Goal: Navigation & Orientation: Understand site structure

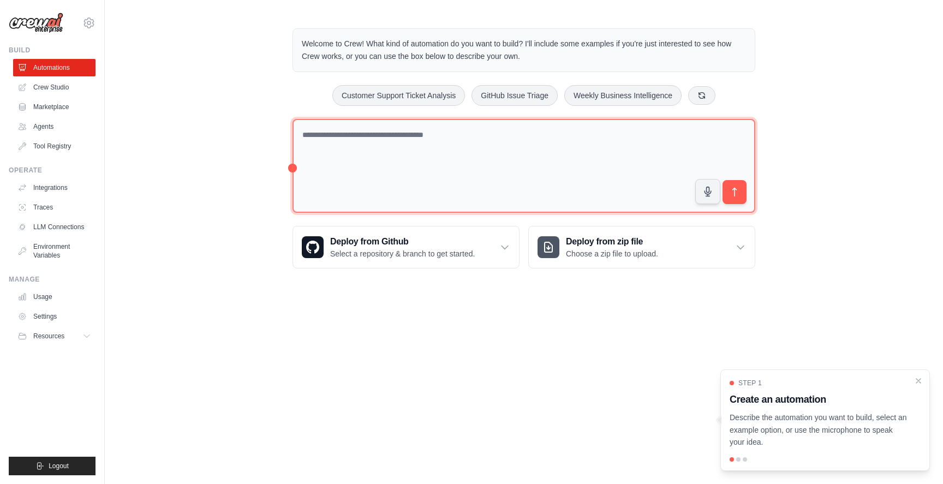
click at [474, 170] on textarea at bounding box center [523, 166] width 463 height 94
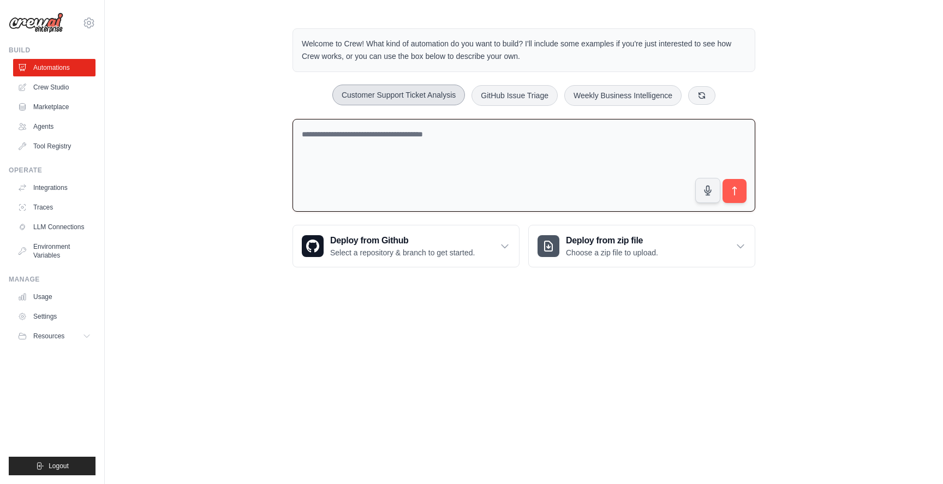
click at [426, 99] on button "Customer Support Ticket Analysis" at bounding box center [398, 95] width 133 height 21
type textarea "**********"
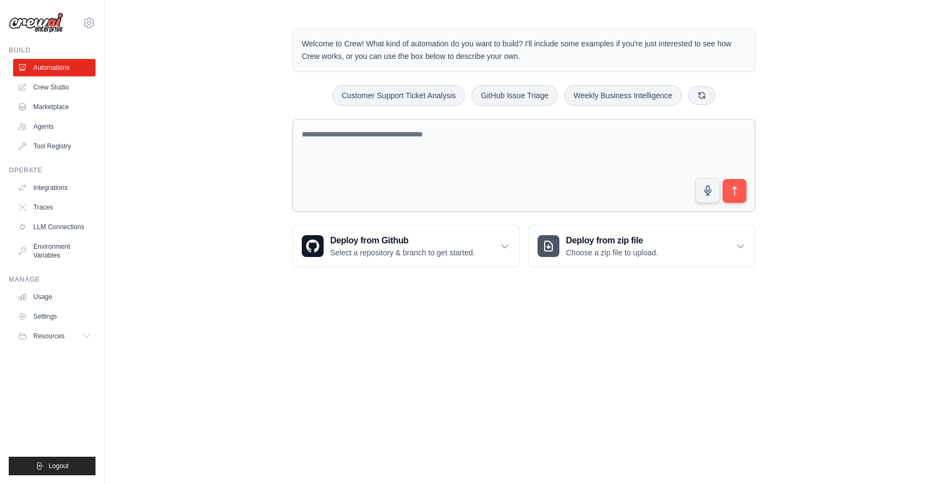
click at [581, 331] on body "alex.leventer@datastax.com Settings Build Automations Crew Studio" at bounding box center [471, 242] width 943 height 484
click at [506, 181] on textarea at bounding box center [523, 165] width 463 height 93
click at [521, 99] on button "GitHub Issue Triage" at bounding box center [514, 95] width 86 height 21
type textarea "**********"
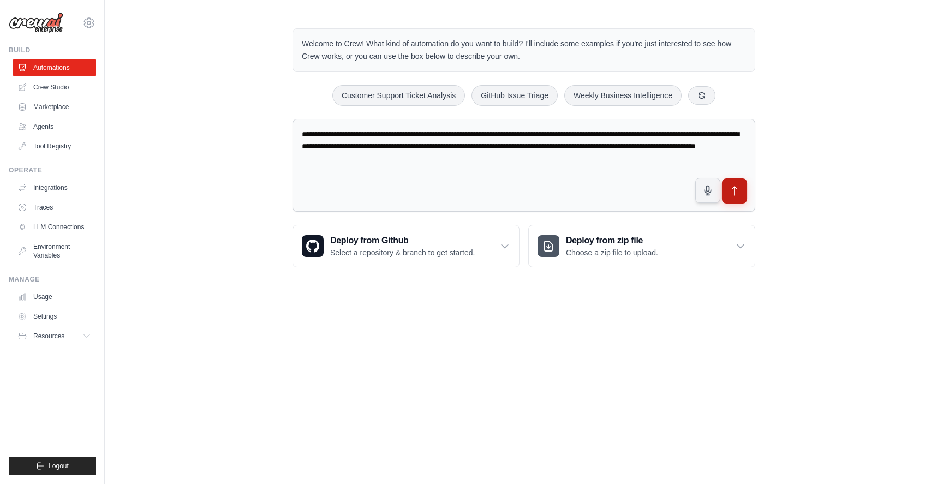
click at [735, 196] on icon "submit" at bounding box center [734, 190] width 11 height 11
click at [85, 91] on link "Crew Studio" at bounding box center [55, 87] width 82 height 17
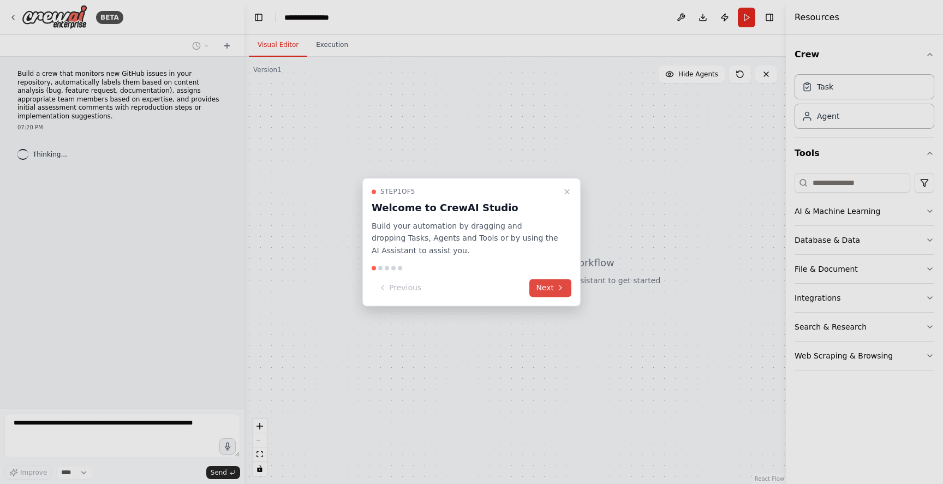
click at [561, 290] on icon at bounding box center [560, 288] width 9 height 9
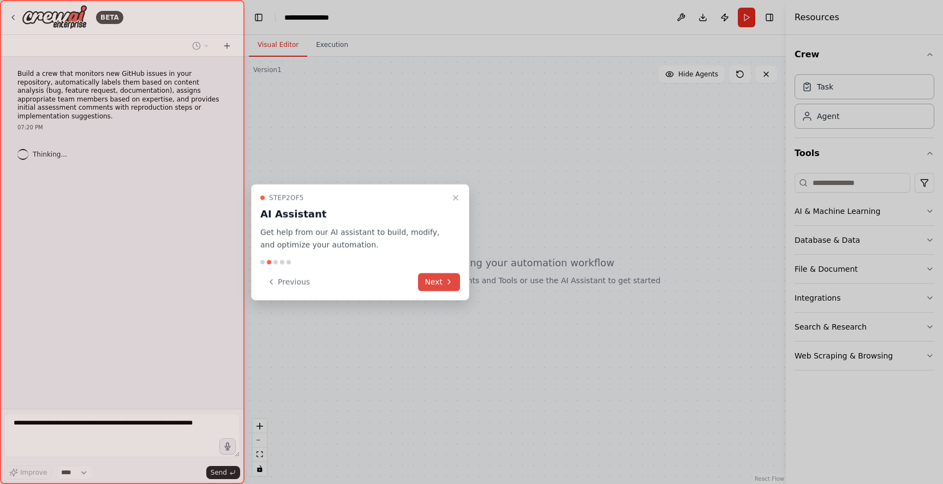
click at [454, 284] on button "Next" at bounding box center [439, 282] width 42 height 18
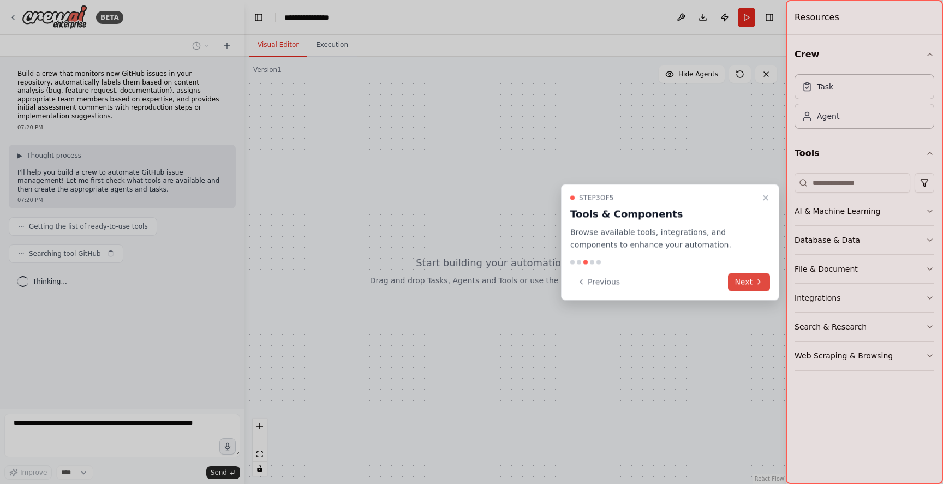
click at [745, 282] on button "Next" at bounding box center [749, 282] width 42 height 18
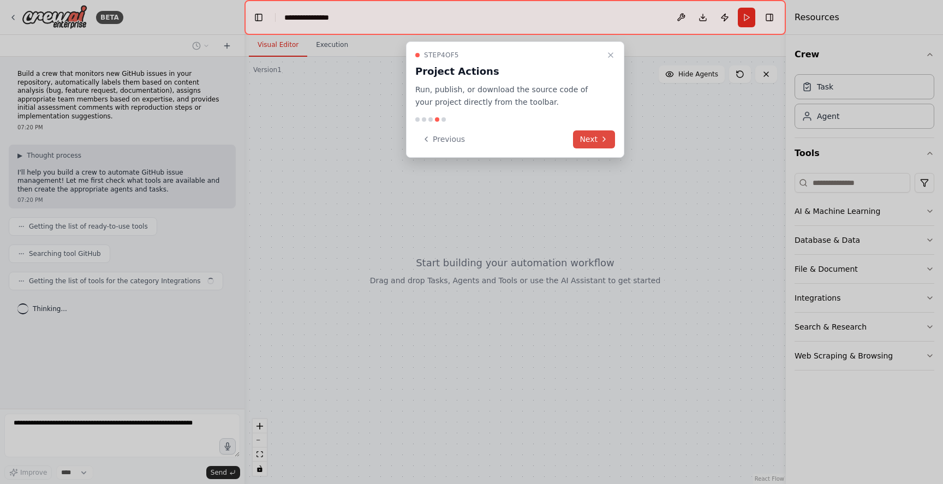
click at [603, 144] on button "Next" at bounding box center [594, 139] width 42 height 18
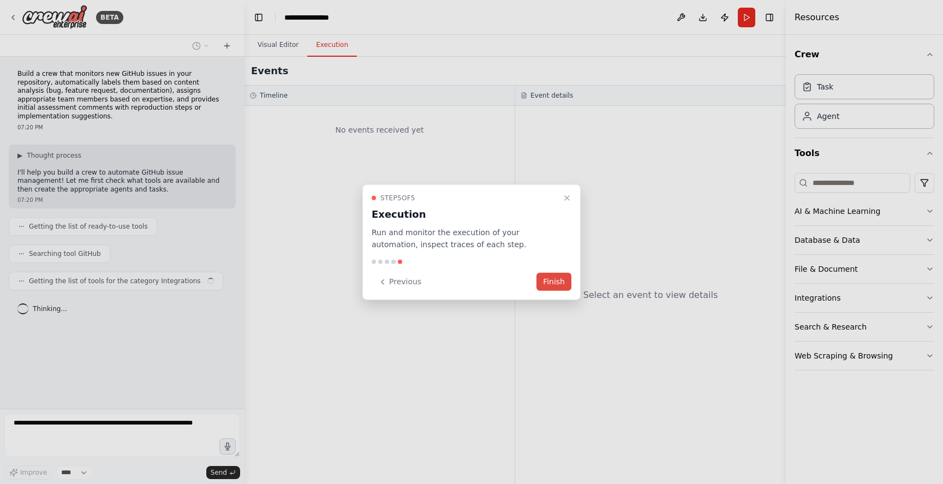
click at [560, 273] on button "Finish" at bounding box center [553, 282] width 35 height 18
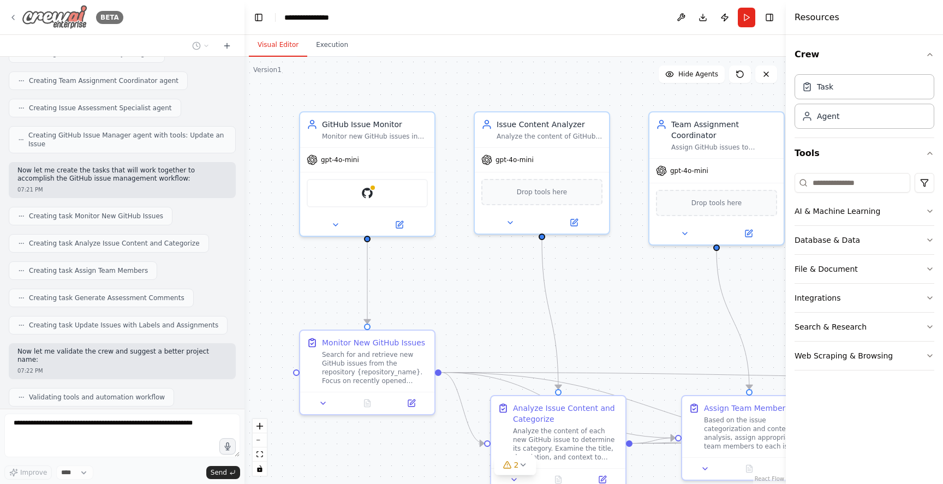
scroll to position [463, 0]
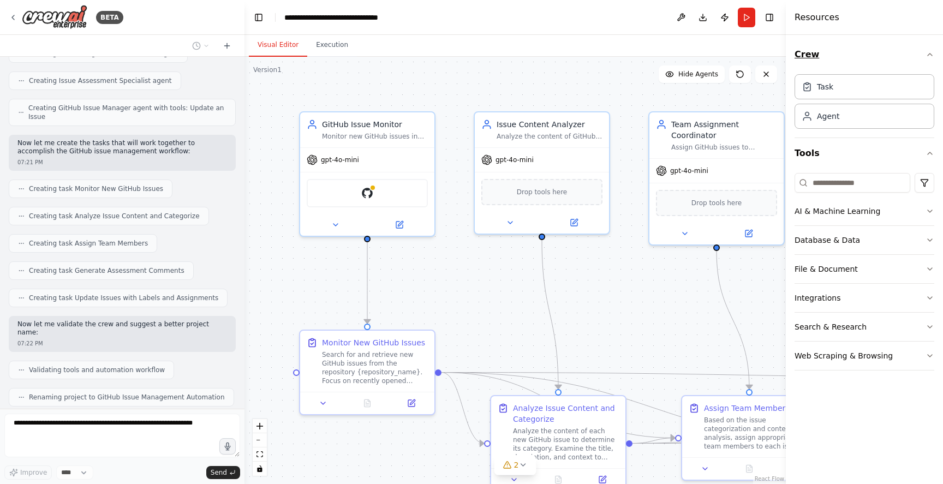
click at [933, 53] on icon "button" at bounding box center [929, 54] width 9 height 9
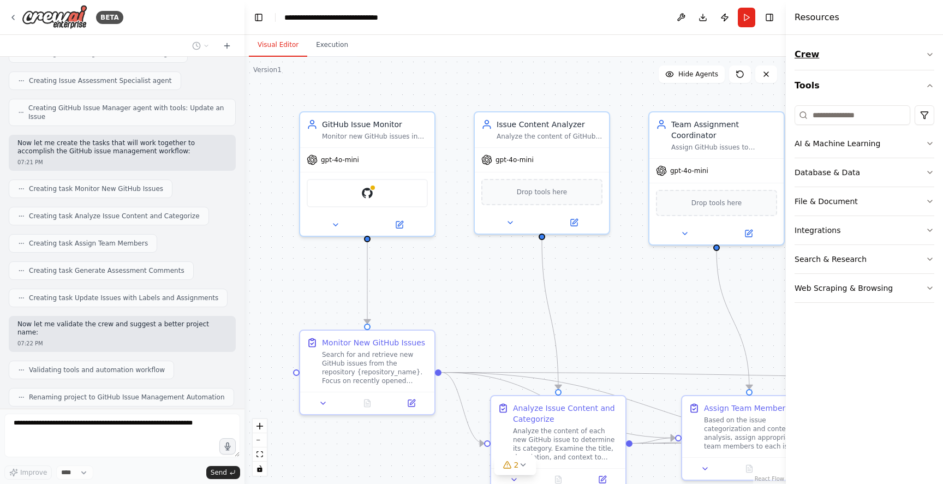
click at [933, 53] on icon "button" at bounding box center [929, 54] width 9 height 9
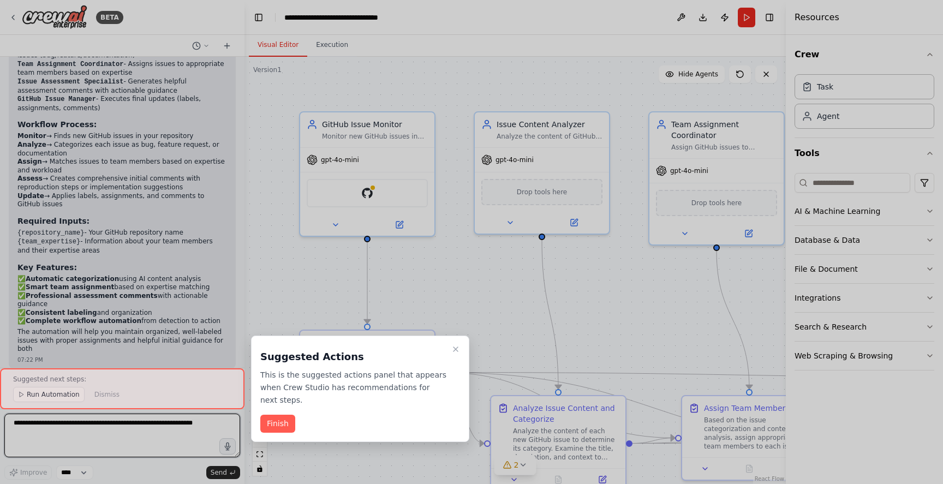
scroll to position [939, 0]
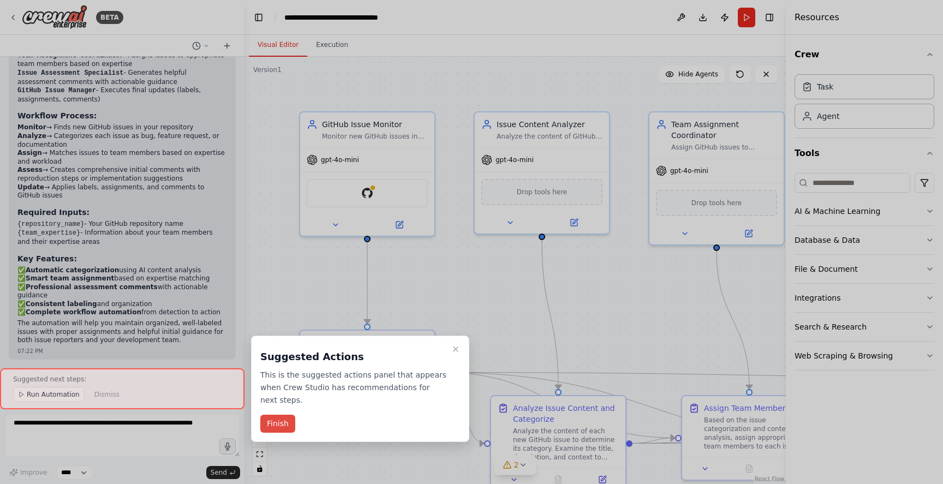
click at [282, 427] on button "Finish" at bounding box center [277, 424] width 35 height 18
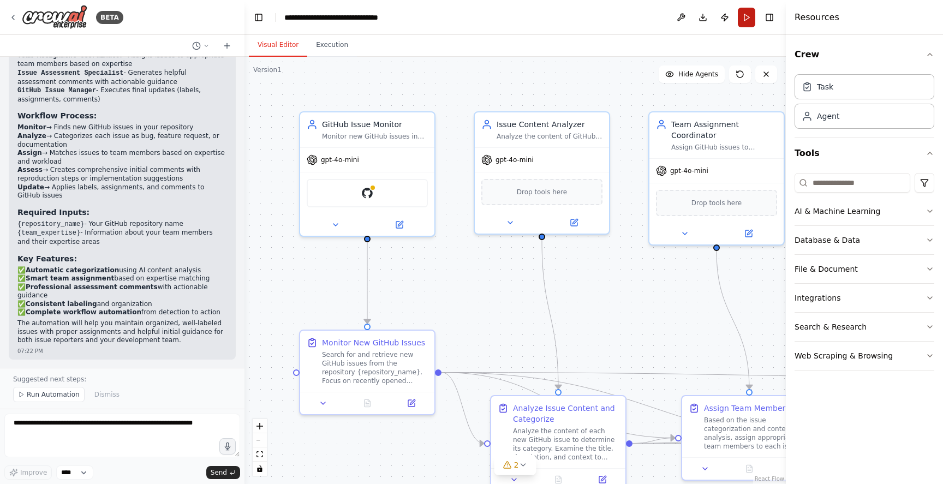
click at [747, 19] on button "Run" at bounding box center [746, 18] width 17 height 20
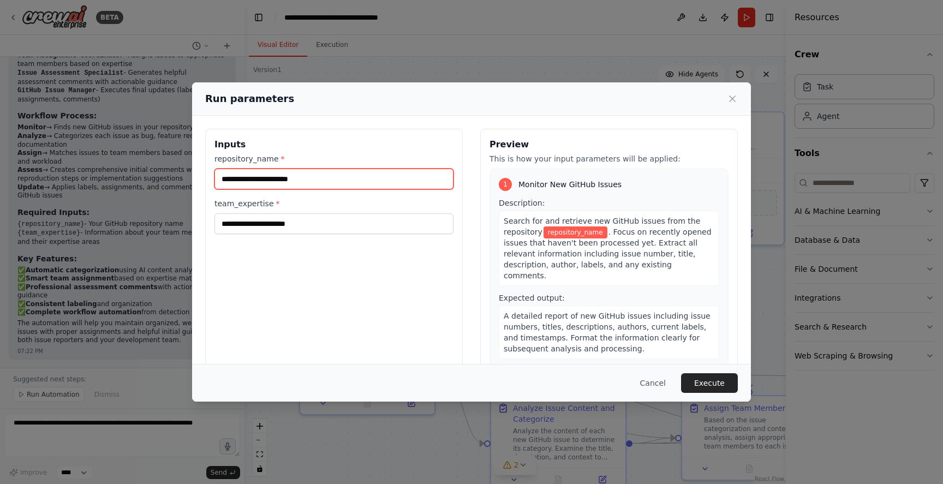
click at [354, 178] on input "repository_name *" at bounding box center [333, 179] width 239 height 21
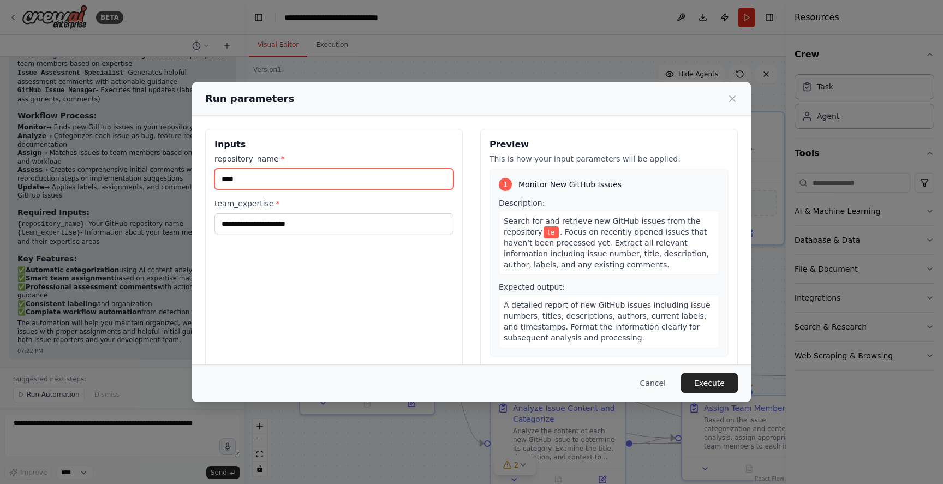
type input "****"
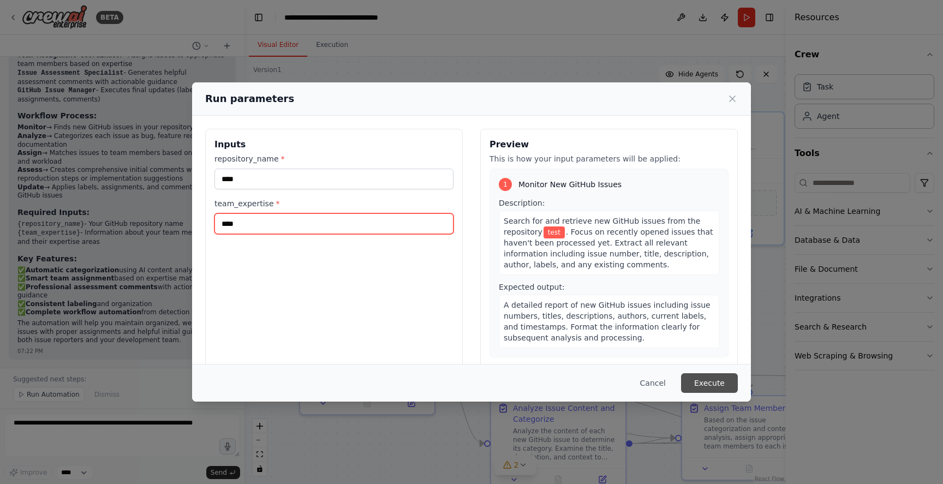
type input "****"
click at [706, 376] on button "Execute" at bounding box center [709, 383] width 57 height 20
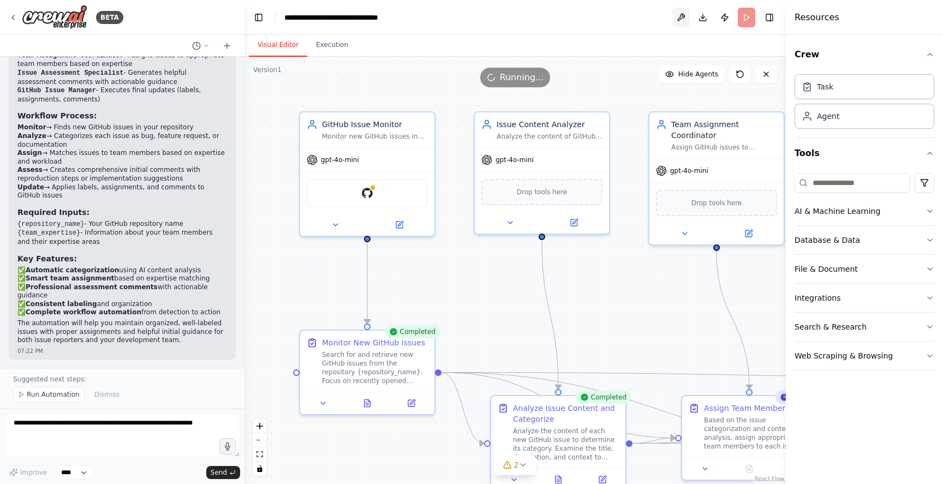
click at [683, 19] on button at bounding box center [680, 18] width 17 height 20
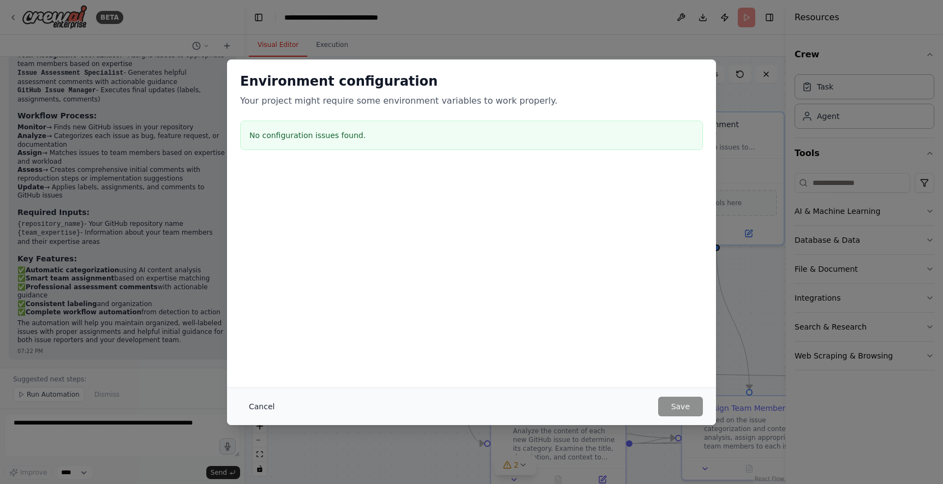
click at [261, 403] on button "Cancel" at bounding box center [261, 407] width 43 height 20
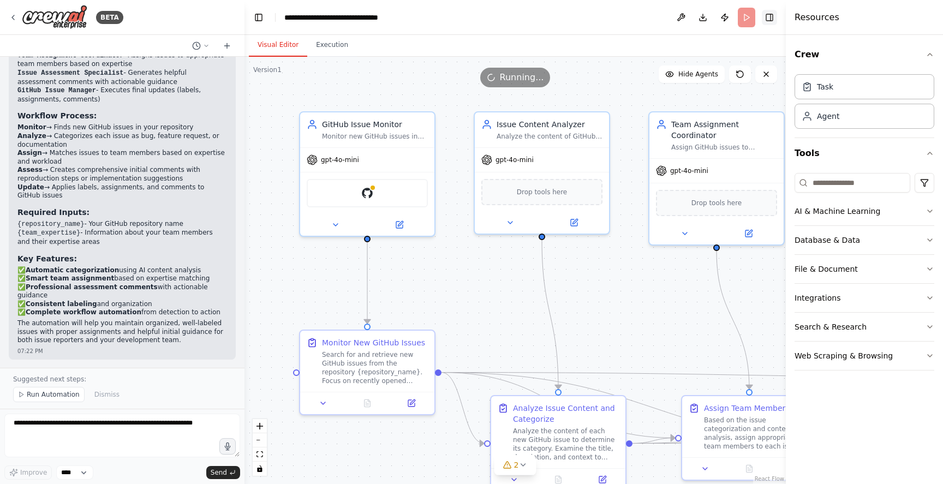
click at [773, 15] on button "Toggle Right Sidebar" at bounding box center [769, 17] width 15 height 15
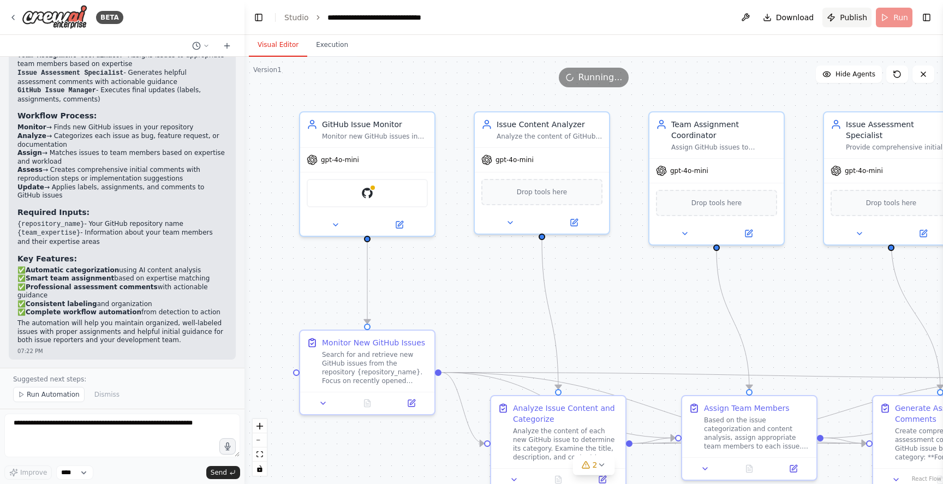
click at [852, 22] on span "Publish" at bounding box center [853, 17] width 27 height 11
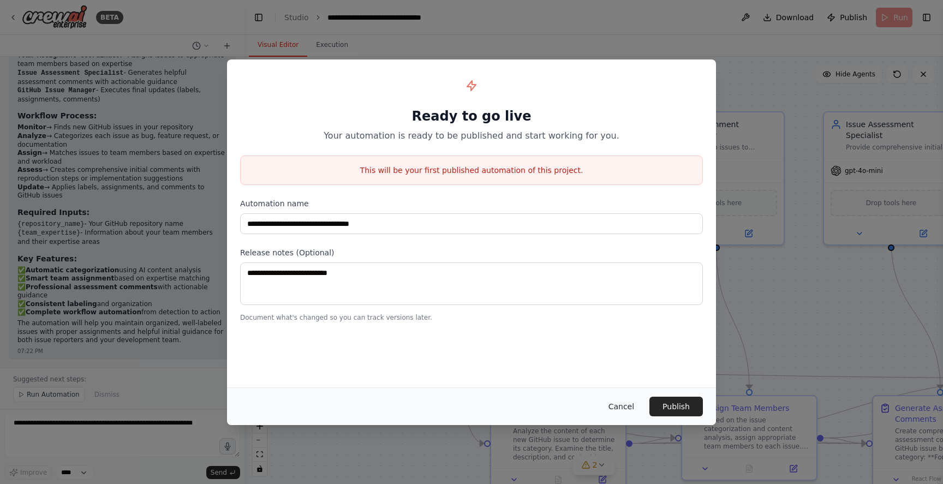
click at [628, 411] on button "Cancel" at bounding box center [621, 407] width 43 height 20
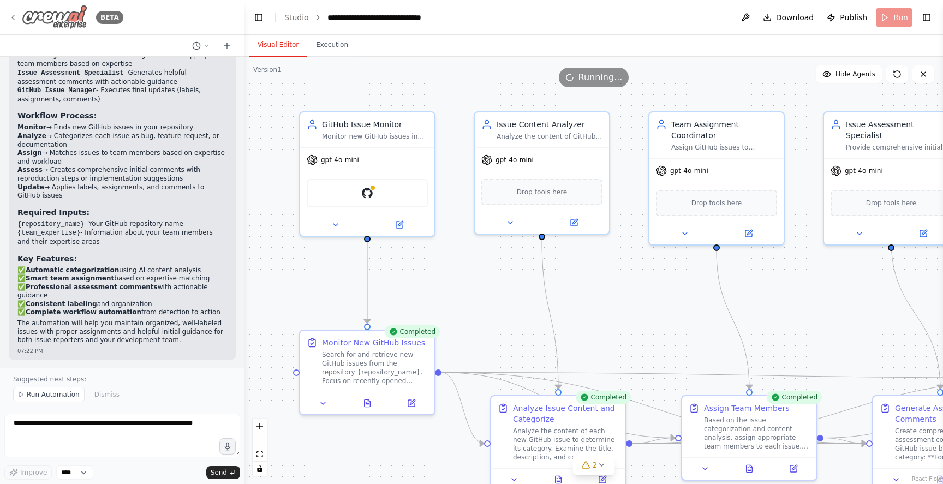
click at [44, 8] on img at bounding box center [54, 17] width 65 height 25
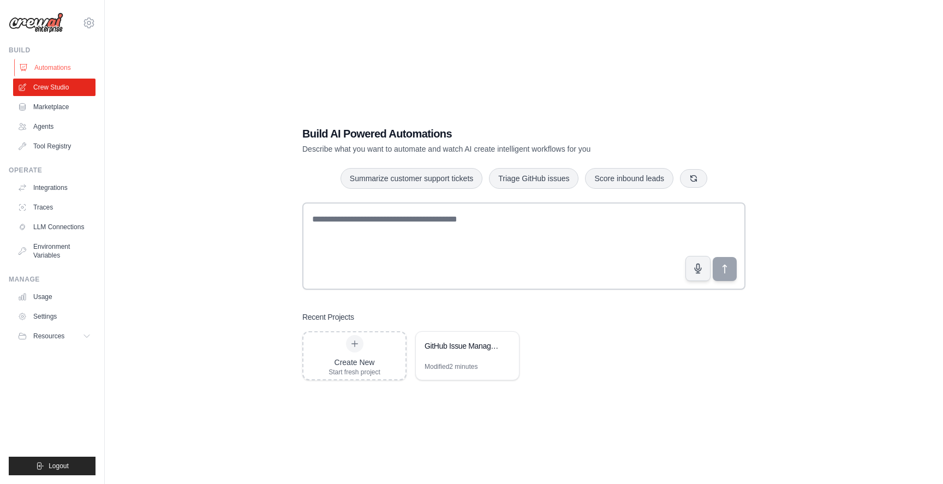
click at [44, 69] on link "Automations" at bounding box center [55, 67] width 82 height 17
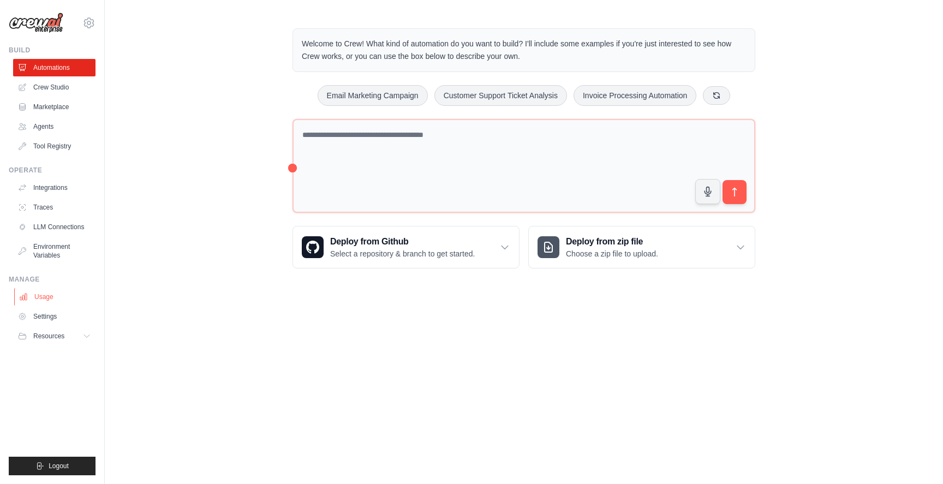
click at [51, 294] on link "Usage" at bounding box center [55, 296] width 82 height 17
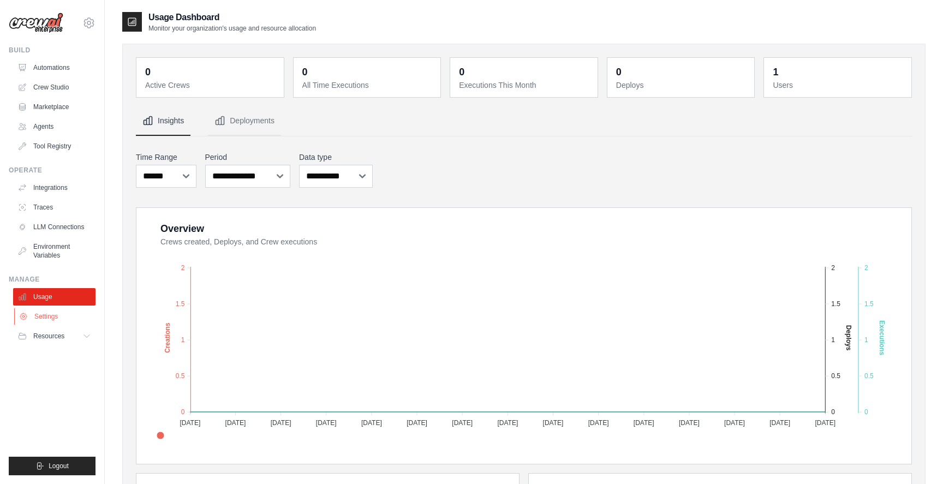
click at [52, 316] on link "Settings" at bounding box center [55, 316] width 82 height 17
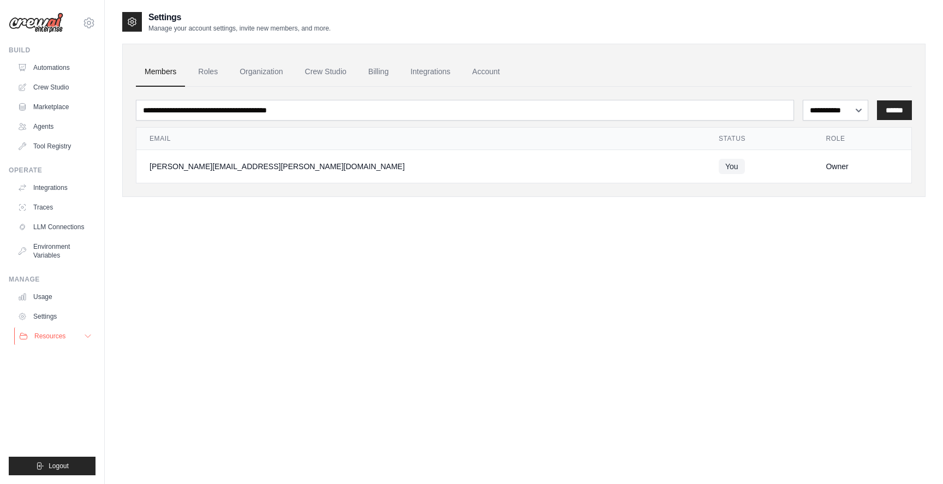
click at [54, 333] on span "Resources" at bounding box center [49, 336] width 31 height 9
click at [54, 318] on link "Settings" at bounding box center [55, 316] width 82 height 17
click at [68, 68] on link "Automations" at bounding box center [55, 67] width 82 height 17
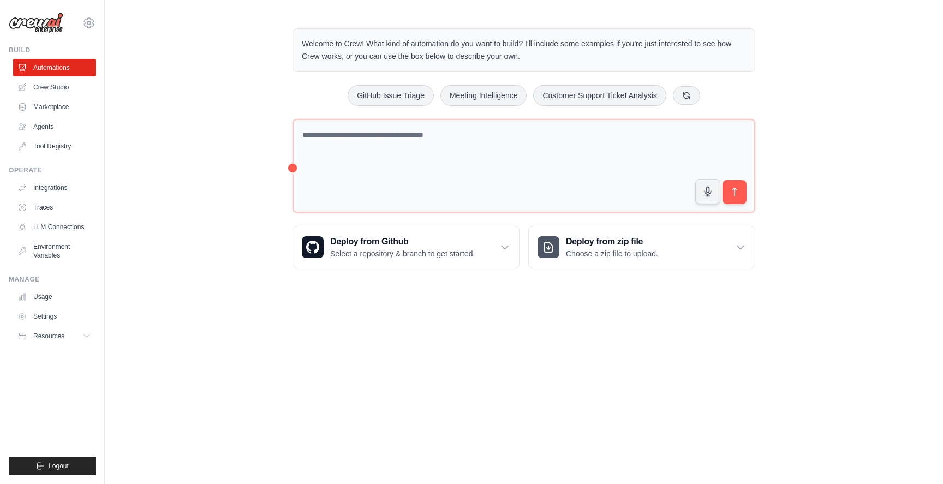
click at [67, 81] on link "Crew Studio" at bounding box center [54, 87] width 82 height 17
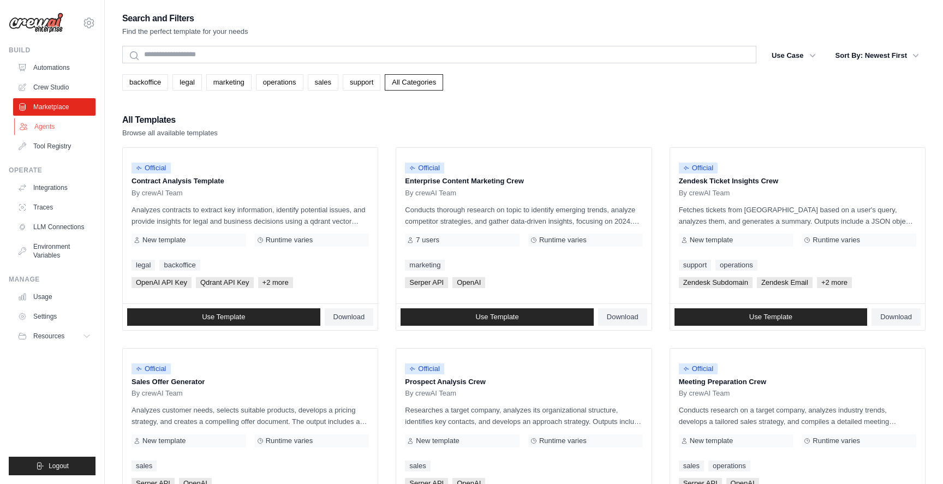
click at [45, 126] on link "Agents" at bounding box center [55, 126] width 82 height 17
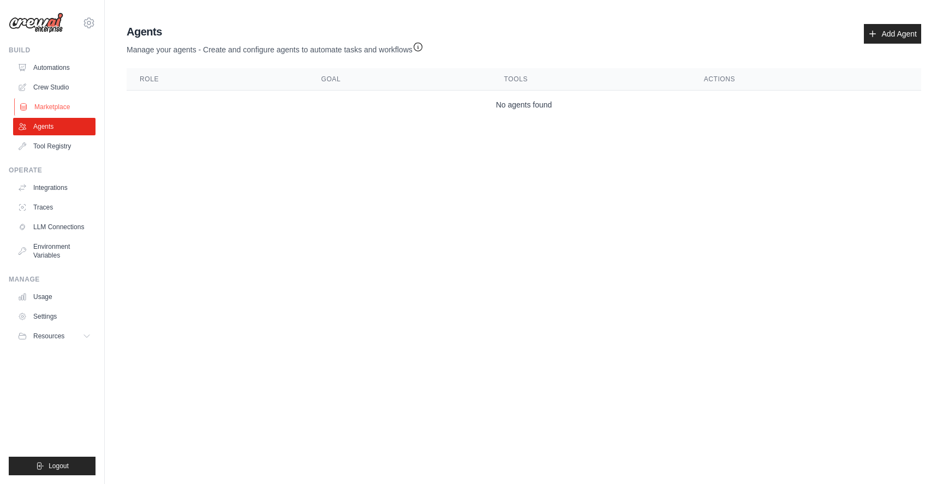
click at [46, 109] on link "Marketplace" at bounding box center [55, 106] width 82 height 17
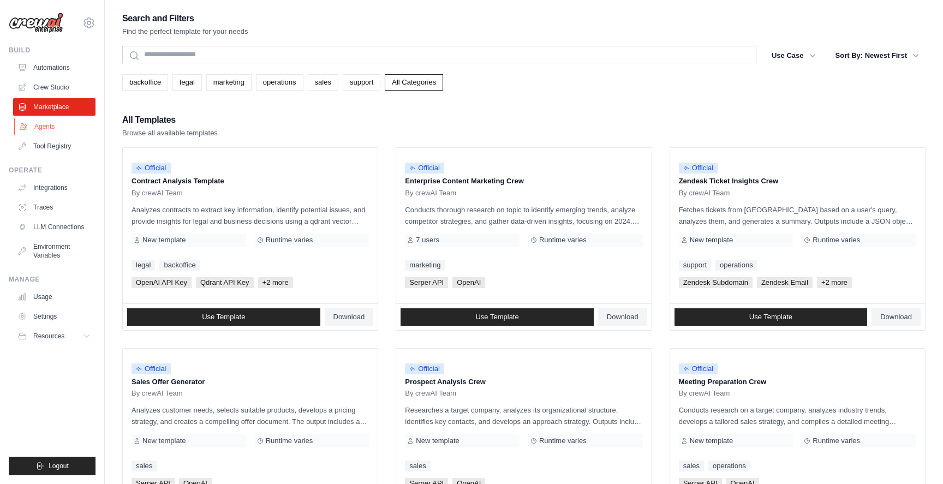
click at [41, 130] on link "Agents" at bounding box center [55, 126] width 82 height 17
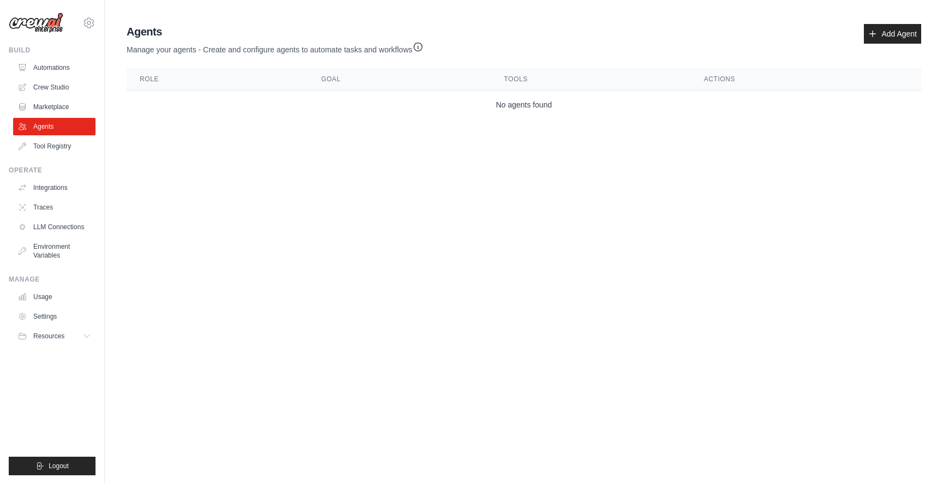
click at [41, 159] on ul "Build Automations Crew Studio Marketplace Agents" at bounding box center [52, 260] width 87 height 429
click at [47, 141] on link "Tool Registry" at bounding box center [55, 145] width 82 height 17
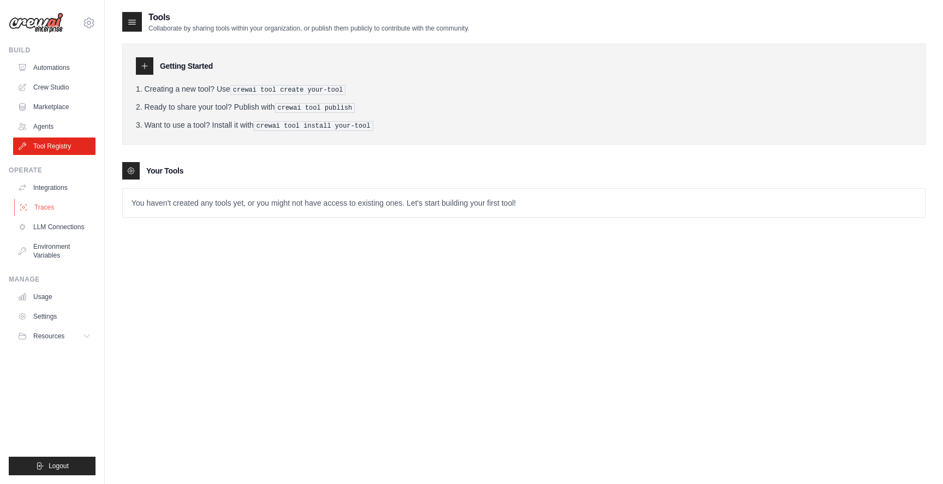
click at [41, 207] on link "Traces" at bounding box center [55, 207] width 82 height 17
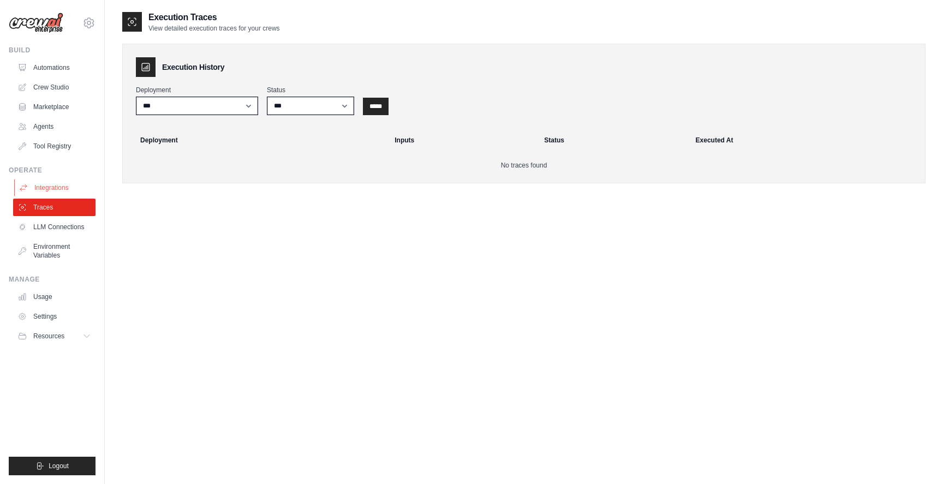
click at [50, 185] on link "Integrations" at bounding box center [55, 187] width 82 height 17
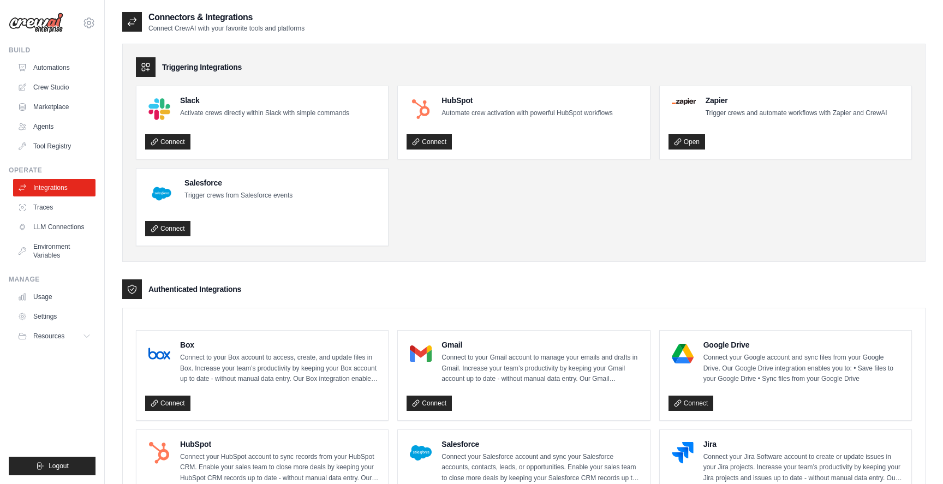
click at [59, 224] on link "LLM Connections" at bounding box center [54, 226] width 82 height 17
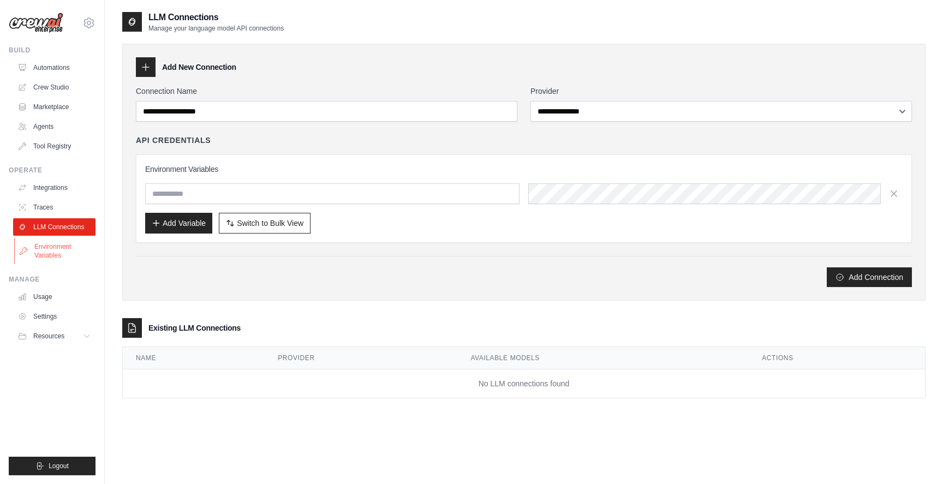
click at [68, 239] on link "Environment Variables" at bounding box center [55, 251] width 82 height 26
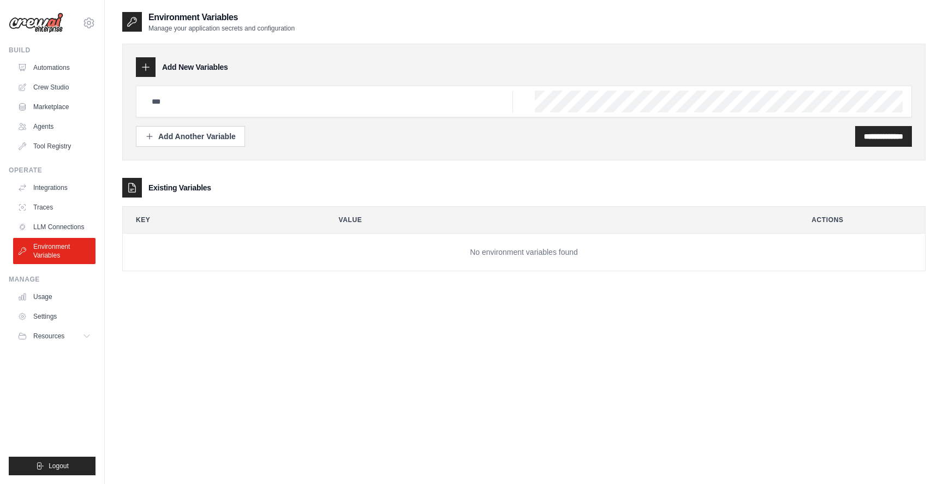
click at [60, 286] on div "Manage Usage Settings Resources Documentation GitHub Blog" at bounding box center [52, 310] width 87 height 70
click at [59, 297] on link "Usage" at bounding box center [55, 296] width 82 height 17
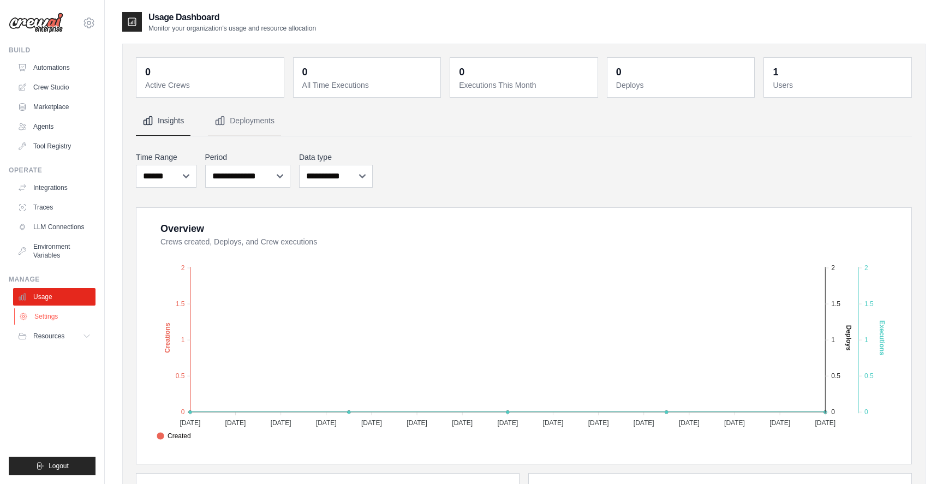
click at [66, 313] on link "Settings" at bounding box center [55, 316] width 82 height 17
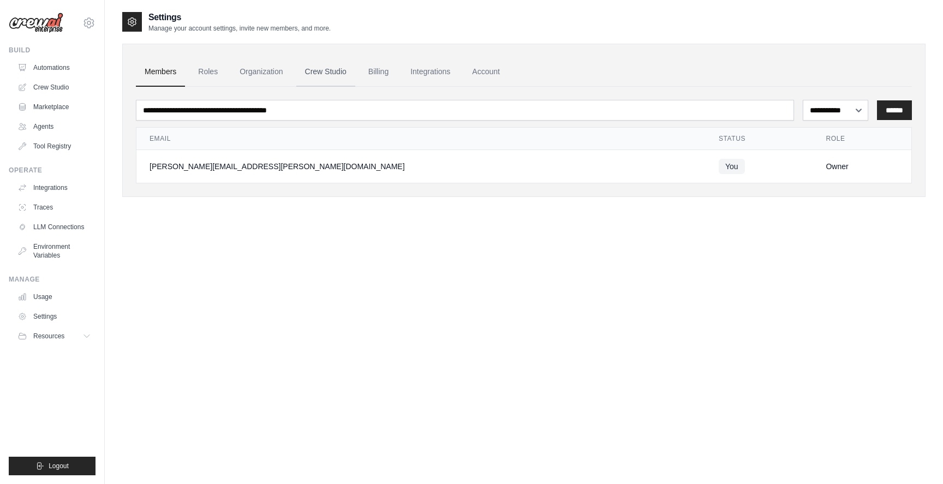
click at [334, 79] on link "Crew Studio" at bounding box center [325, 71] width 59 height 29
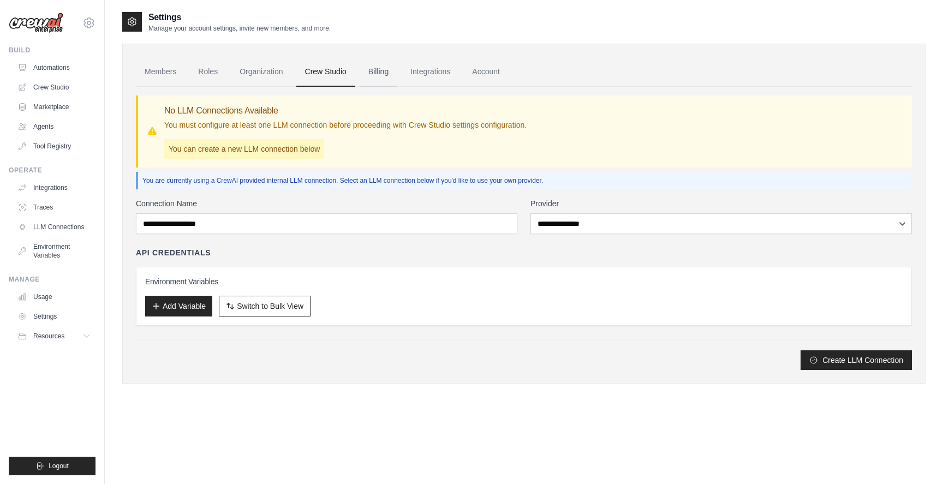
click at [380, 76] on link "Billing" at bounding box center [379, 71] width 38 height 29
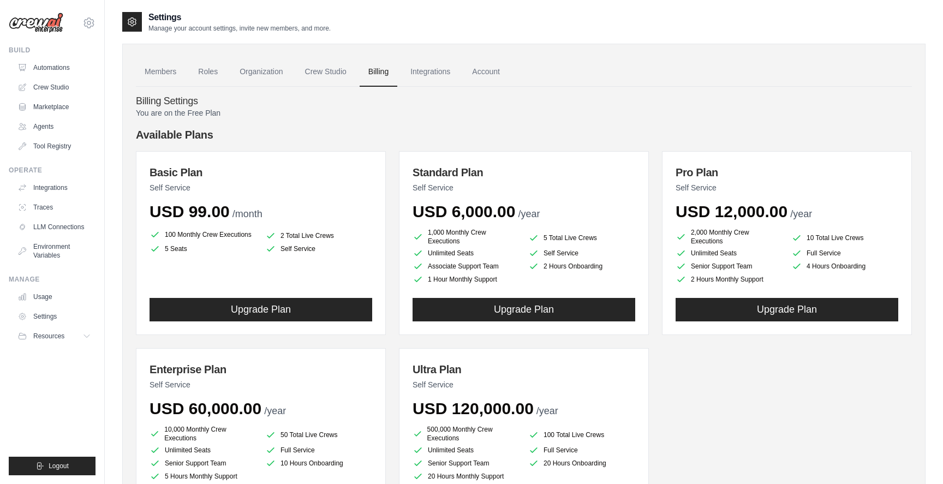
click at [426, 74] on link "Integrations" at bounding box center [430, 71] width 57 height 29
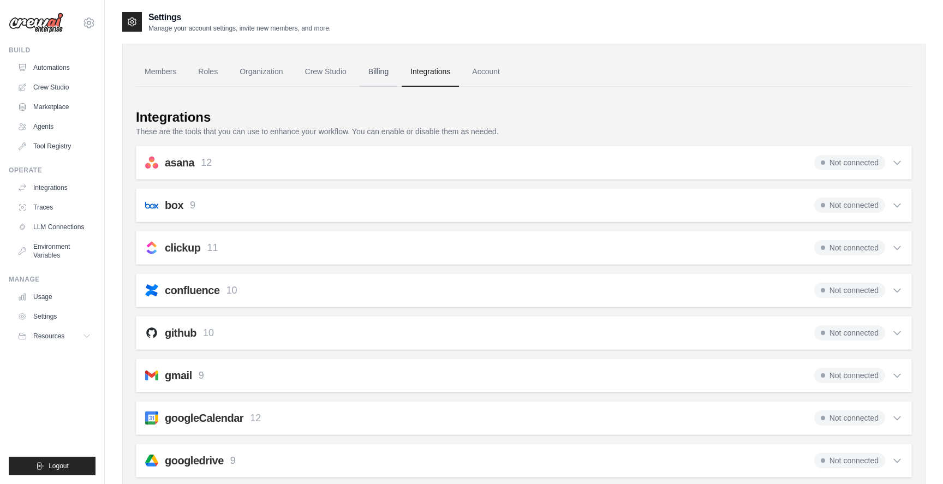
click at [392, 74] on link "Billing" at bounding box center [379, 71] width 38 height 29
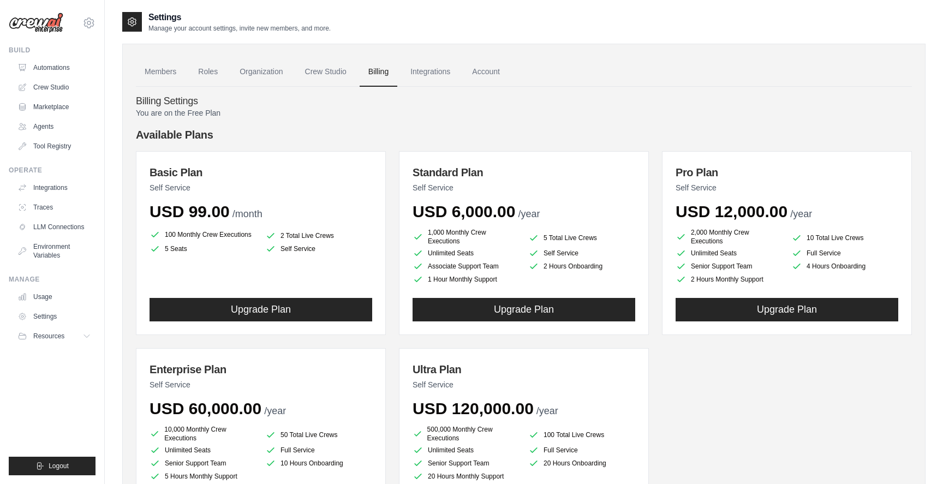
click at [381, 78] on link "Billing" at bounding box center [379, 71] width 38 height 29
